Goal: Information Seeking & Learning: Learn about a topic

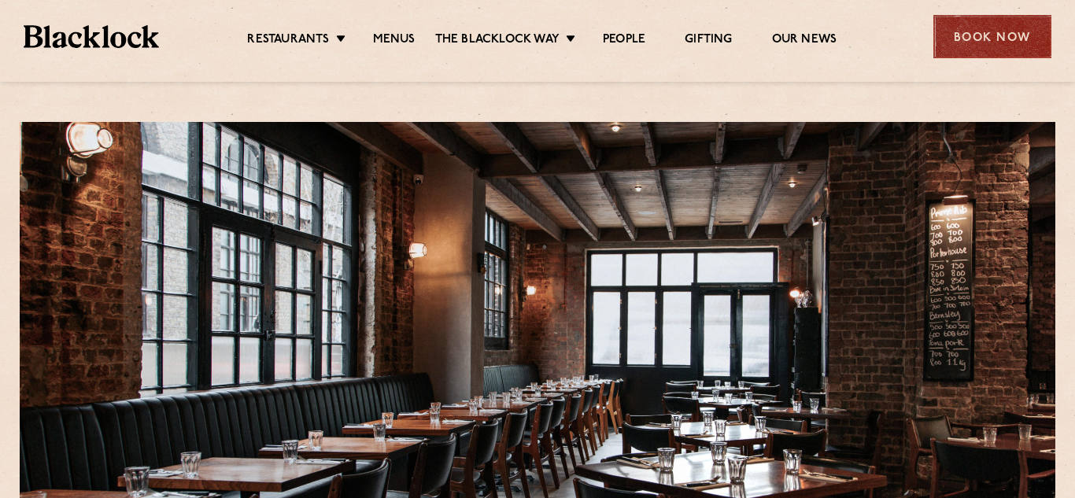
click at [1002, 46] on div "Book Now" at bounding box center [992, 36] width 118 height 43
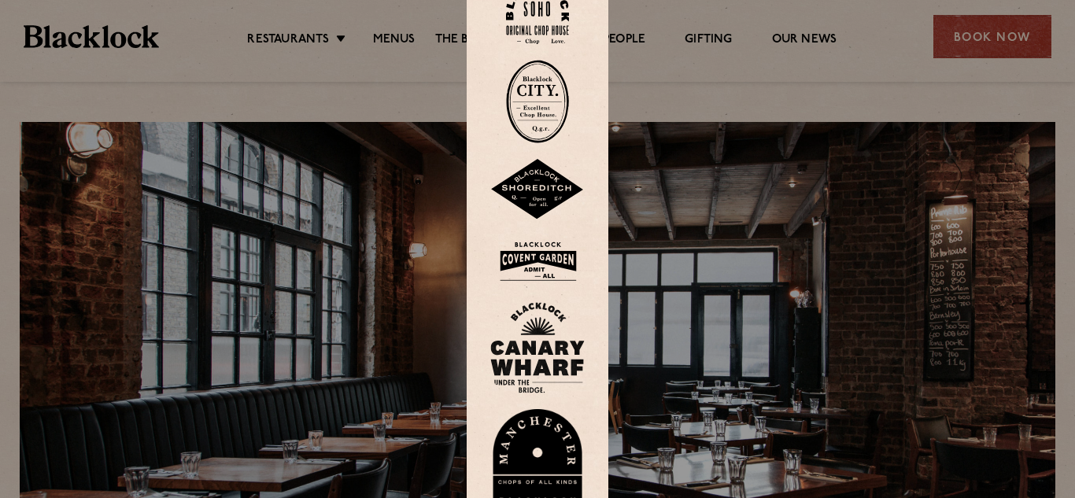
click at [543, 194] on img at bounding box center [537, 189] width 94 height 61
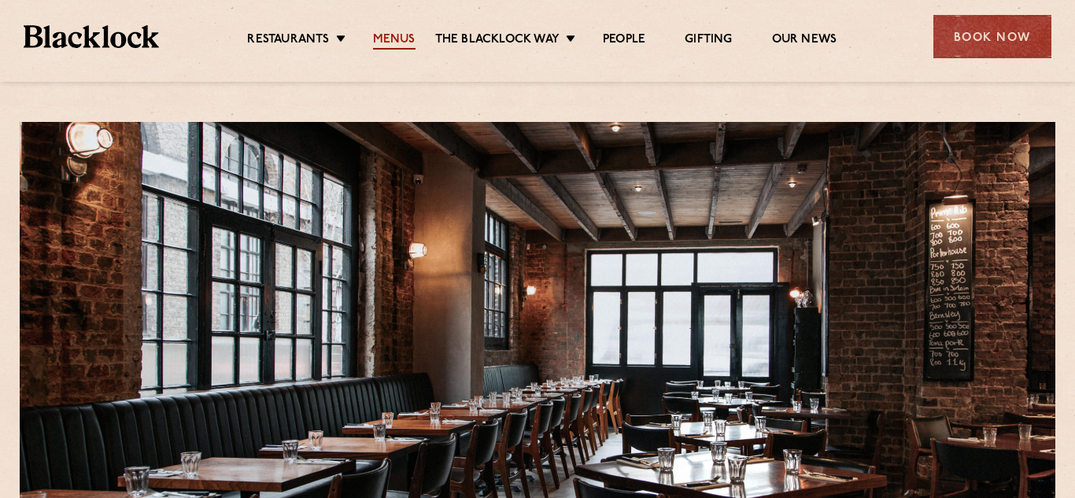
click at [390, 36] on link "Menus" at bounding box center [394, 40] width 42 height 17
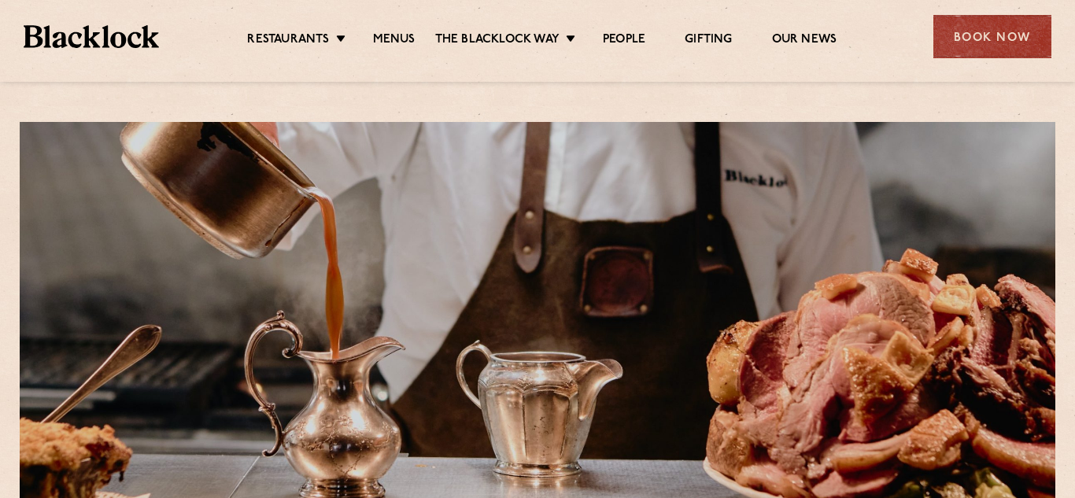
scroll to position [544, 0]
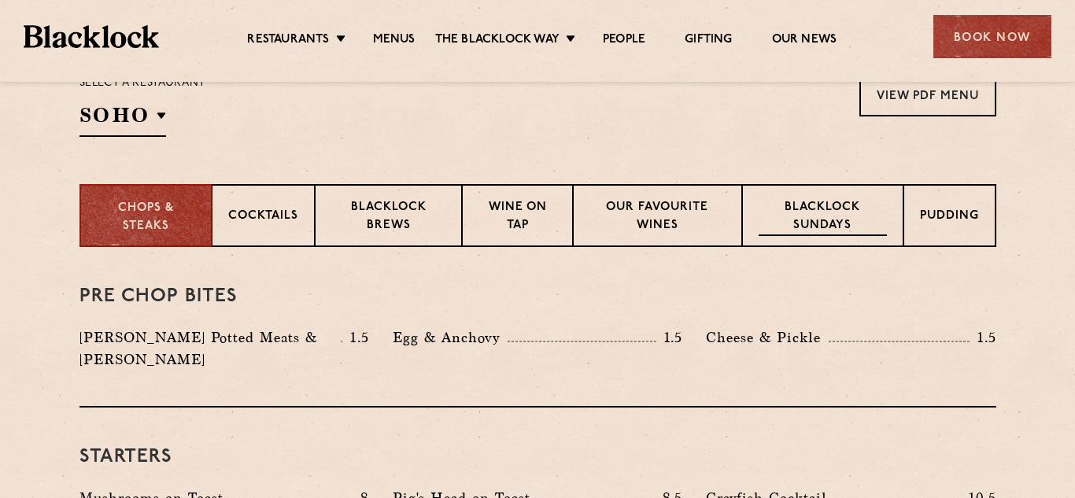
click at [799, 203] on p "Blacklock Sundays" at bounding box center [821, 217] width 127 height 37
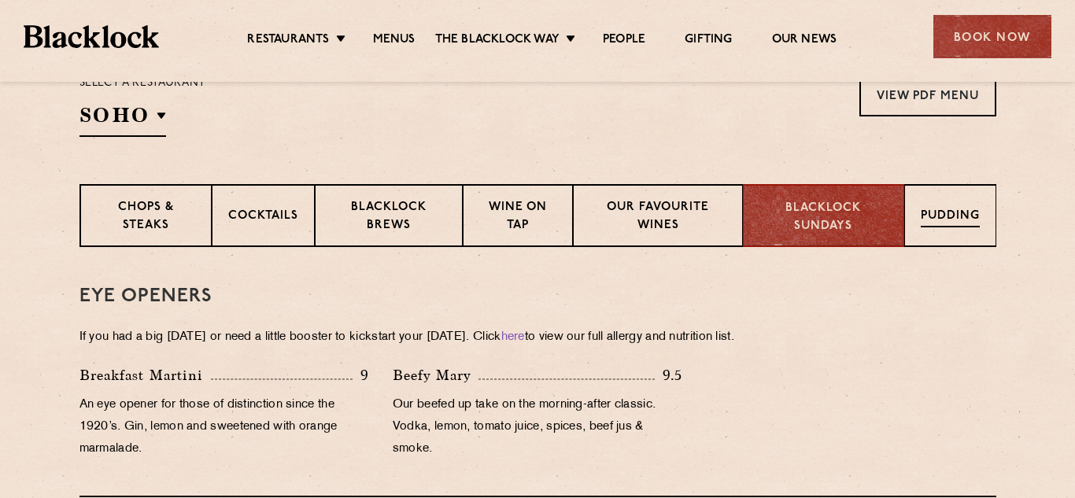
click at [920, 216] on p "Pudding" at bounding box center [949, 218] width 59 height 20
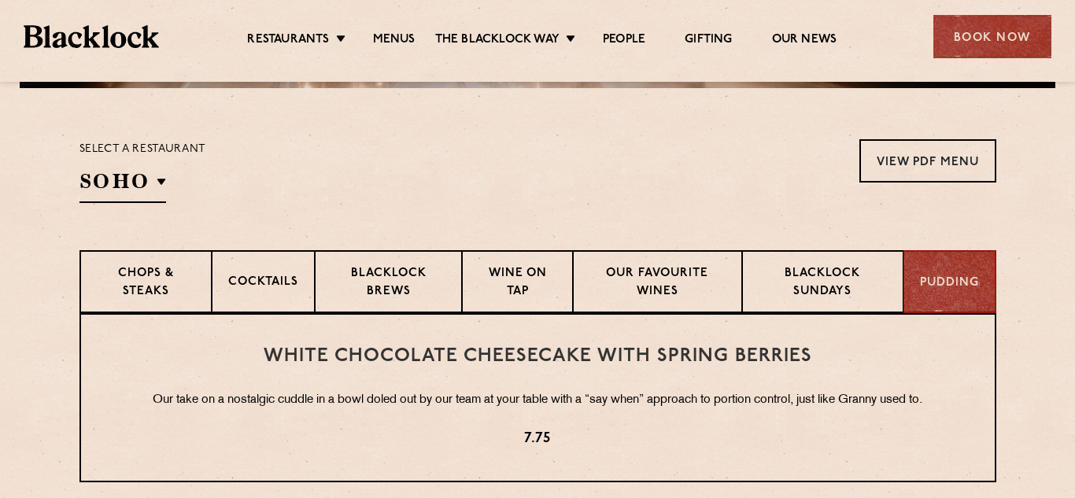
scroll to position [484, 0]
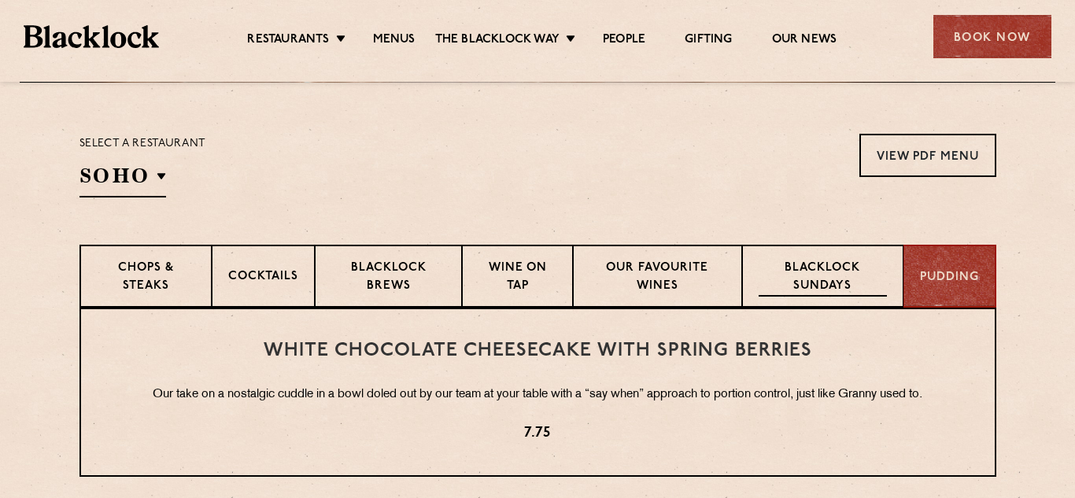
click at [836, 286] on p "Blacklock Sundays" at bounding box center [821, 278] width 127 height 37
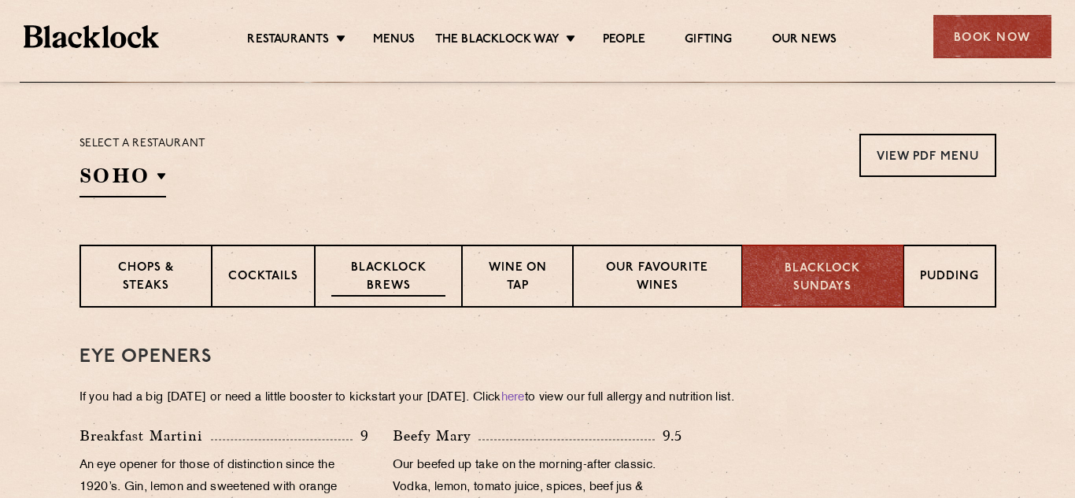
click at [401, 290] on p "Blacklock Brews" at bounding box center [388, 278] width 115 height 37
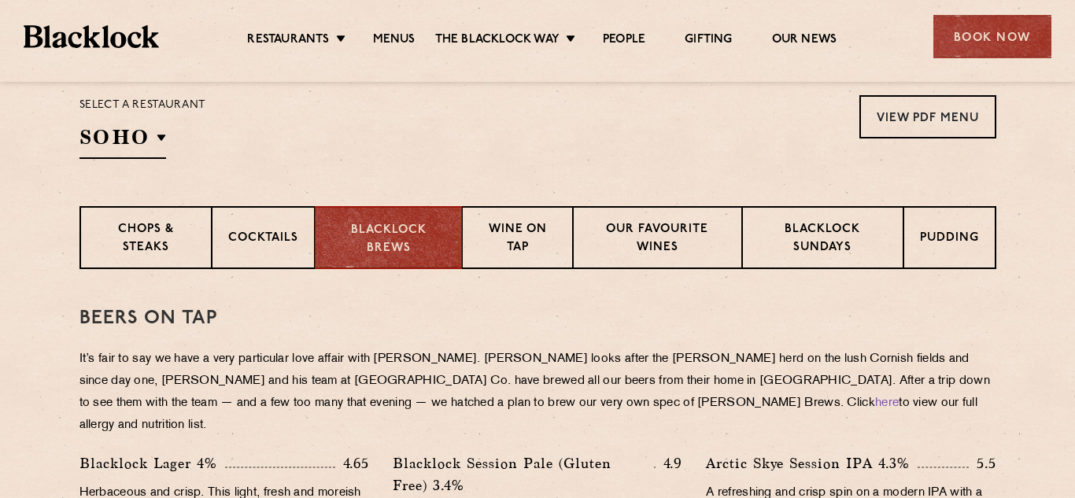
scroll to position [515, 0]
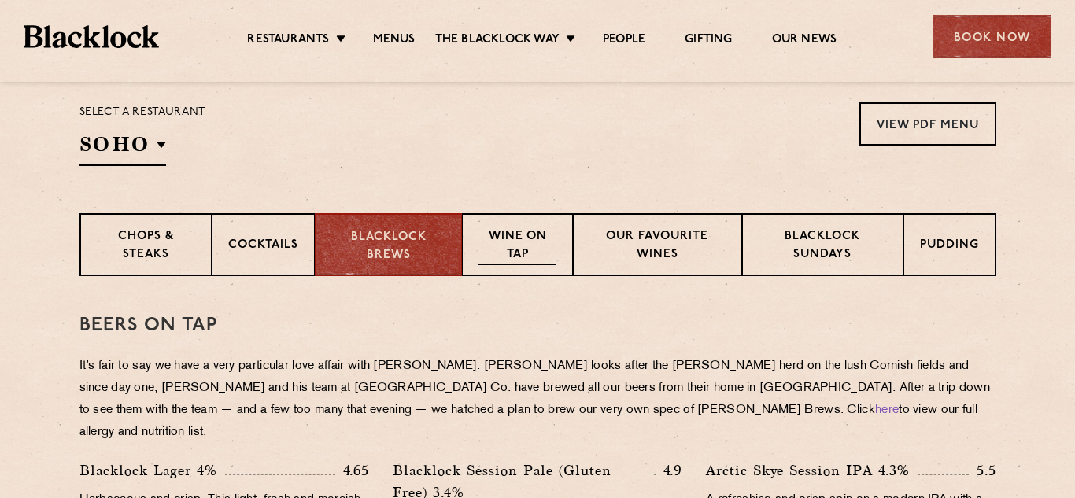
click at [510, 266] on div "Wine on Tap" at bounding box center [517, 244] width 110 height 63
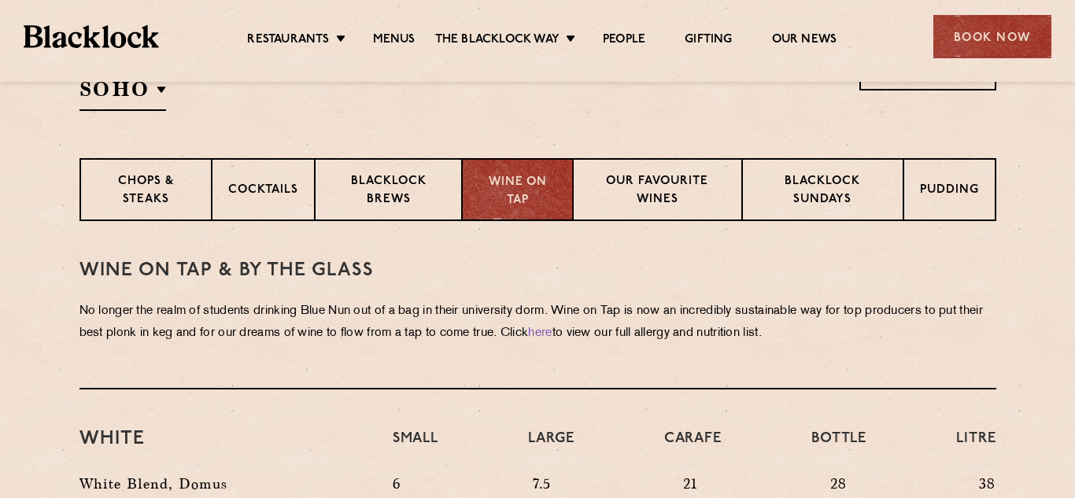
scroll to position [544, 0]
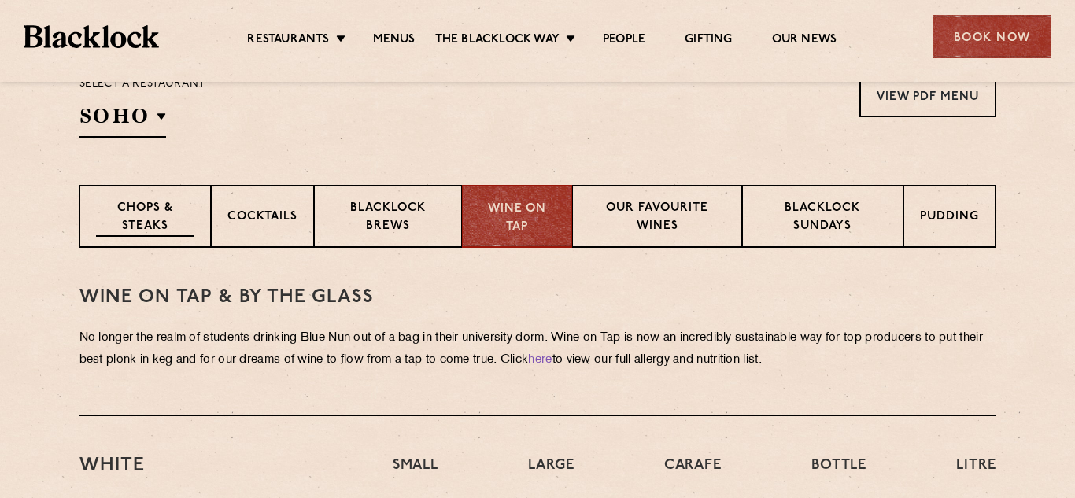
click at [187, 201] on p "Chops & Steaks" at bounding box center [145, 218] width 98 height 37
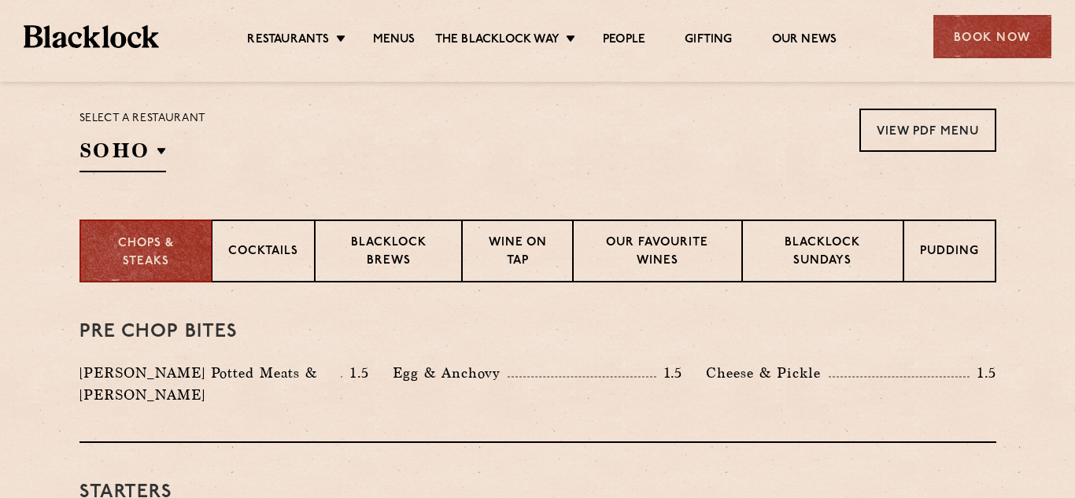
scroll to position [501, 0]
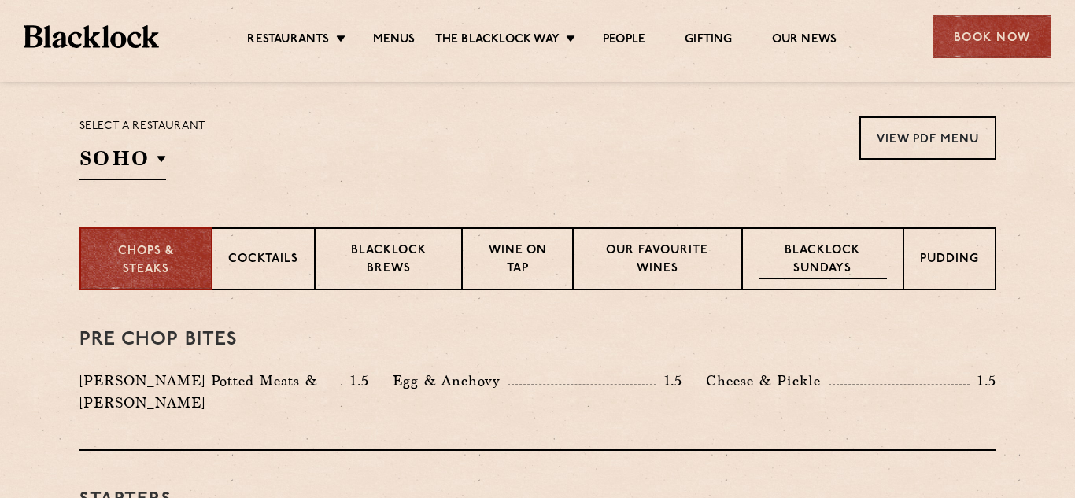
click at [815, 260] on p "Blacklock Sundays" at bounding box center [821, 260] width 127 height 37
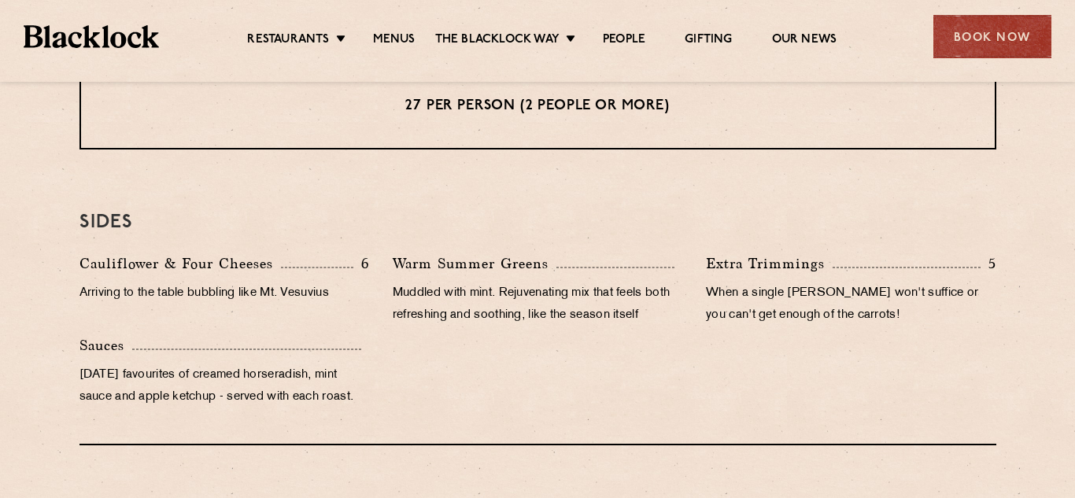
scroll to position [1452, 0]
